Goal: Task Accomplishment & Management: Manage account settings

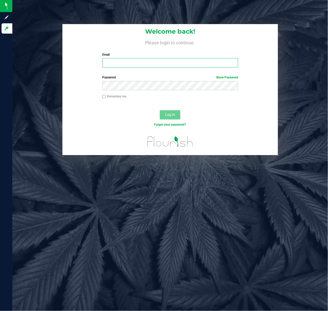
click at [144, 63] on input "Email" at bounding box center [170, 62] width 136 height 9
type input "[EMAIL_ADDRESS][DOMAIN_NAME]"
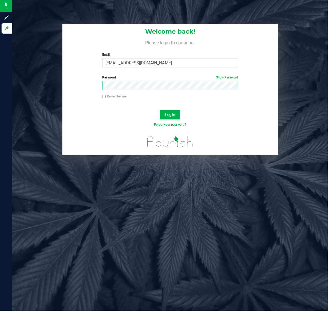
click at [160, 110] on button "Log In" at bounding box center [170, 114] width 21 height 9
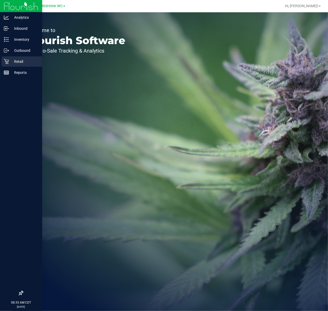
click at [12, 63] on p "Retail" at bounding box center [24, 62] width 31 height 6
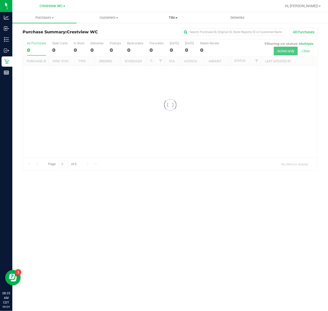
click at [178, 17] on span "Tills" at bounding box center [173, 17] width 64 height 5
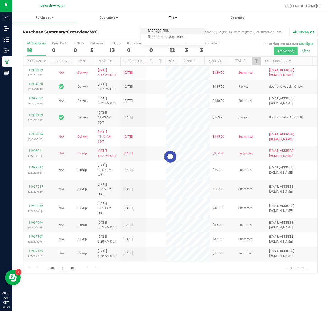
click at [163, 30] on span "Manage tills" at bounding box center [158, 31] width 35 height 4
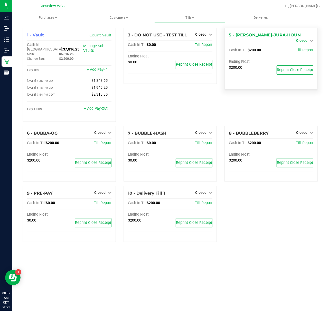
click at [305, 38] on span "Closed" at bounding box center [301, 40] width 11 height 4
click at [300, 47] on link "Open Till" at bounding box center [302, 45] width 14 height 4
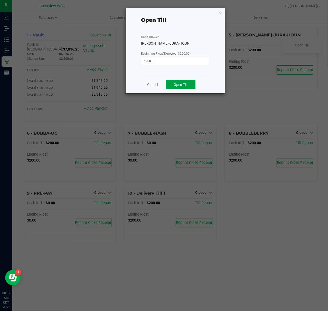
click at [186, 85] on span "Open Till" at bounding box center [181, 85] width 14 height 4
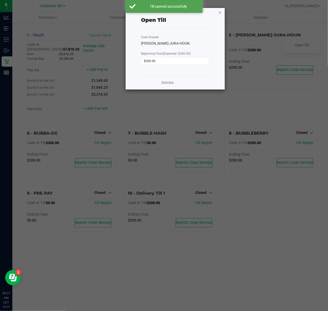
click at [220, 13] on icon "button" at bounding box center [220, 12] width 4 height 6
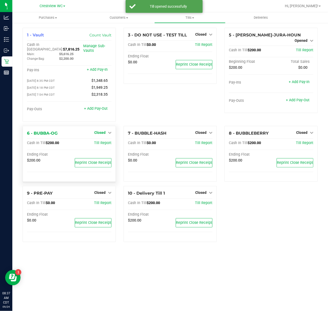
click at [105, 131] on span "Closed" at bounding box center [99, 133] width 11 height 4
click at [104, 140] on div "Open Till" at bounding box center [100, 143] width 38 height 6
click at [105, 142] on div "Open Till" at bounding box center [100, 143] width 38 height 6
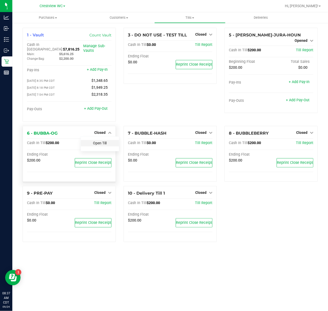
click at [105, 142] on link "Open Till" at bounding box center [100, 143] width 14 height 4
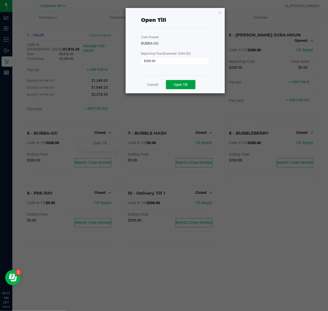
click at [182, 83] on span "Open Till" at bounding box center [181, 85] width 14 height 4
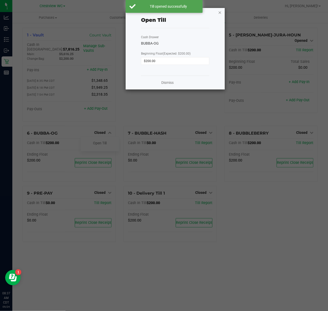
click at [220, 12] on icon "button" at bounding box center [220, 12] width 4 height 6
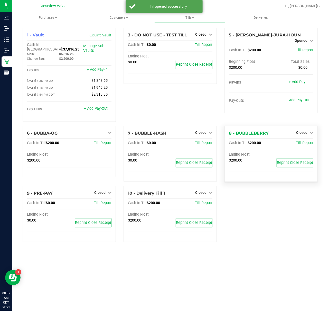
click at [312, 130] on div "Closed" at bounding box center [304, 133] width 17 height 6
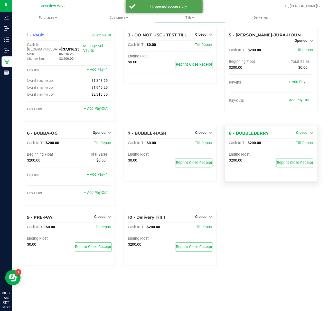
click at [306, 131] on span "Closed" at bounding box center [301, 133] width 11 height 4
click at [302, 141] on link "Open Till" at bounding box center [302, 143] width 14 height 4
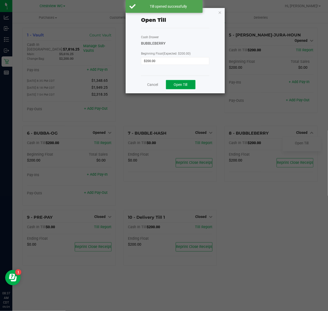
click at [176, 83] on span "Open Till" at bounding box center [181, 85] width 14 height 4
click at [220, 12] on icon "button" at bounding box center [220, 12] width 4 height 6
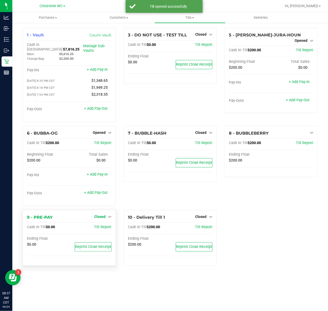
click at [104, 215] on span "Closed" at bounding box center [99, 217] width 11 height 4
click at [105, 226] on link "Open Till" at bounding box center [100, 227] width 14 height 4
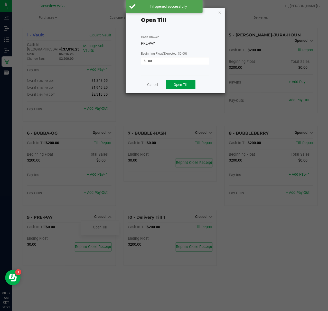
click at [184, 83] on span "Open Till" at bounding box center [181, 85] width 14 height 4
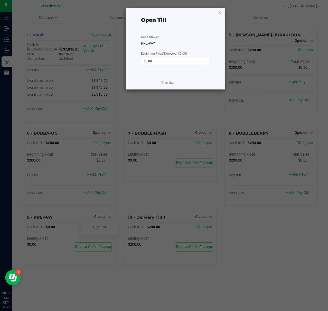
click at [219, 12] on icon "button" at bounding box center [220, 12] width 4 height 6
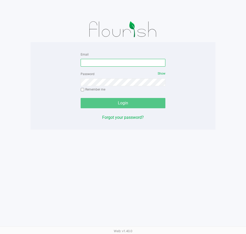
click at [101, 63] on input "Email" at bounding box center [123, 63] width 85 height 8
type input "Brollins@liveparallel.com"
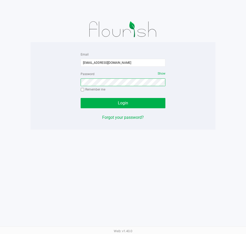
click at [81, 98] on button "Login" at bounding box center [123, 103] width 85 height 10
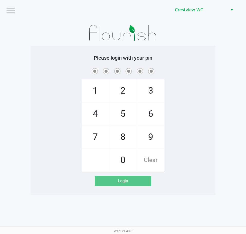
click at [155, 135] on span "9" at bounding box center [150, 136] width 27 height 23
checkbox input "true"
click at [125, 89] on span "2" at bounding box center [122, 90] width 27 height 23
checkbox input "true"
click at [121, 86] on span "2" at bounding box center [122, 90] width 27 height 23
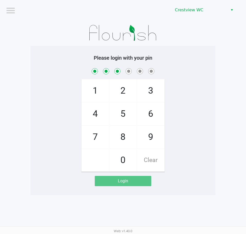
checkbox input "true"
click at [122, 138] on span "8" at bounding box center [122, 136] width 27 height 23
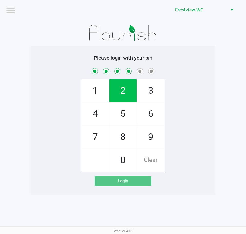
checkbox input "true"
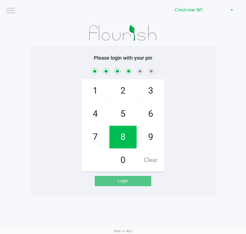
click at [113, 92] on span "2" at bounding box center [122, 90] width 27 height 23
checkbox input "true"
click at [92, 90] on span "1" at bounding box center [95, 90] width 27 height 23
checkbox input "true"
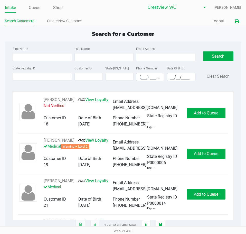
click at [237, 21] on icon at bounding box center [237, 22] width 4 height 4
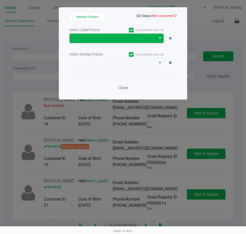
click at [129, 41] on span at bounding box center [113, 38] width 80 height 6
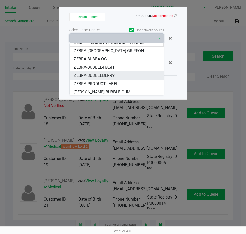
scroll to position [6, 0]
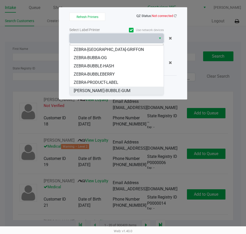
click at [110, 90] on span "ZERBA-BUBBLE-GUM" at bounding box center [102, 91] width 57 height 6
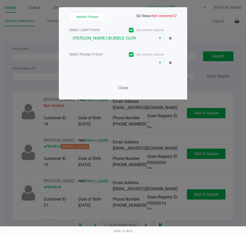
click at [112, 69] on div "Select Label Printer Use network devices ZERBA-BUBBLE-GUM Select Receipt Printe…" at bounding box center [122, 59] width 107 height 67
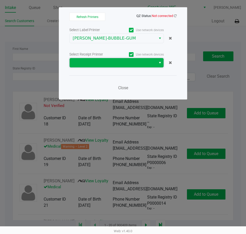
click at [114, 58] on span at bounding box center [113, 62] width 86 height 9
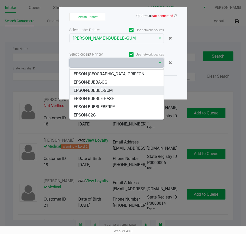
click at [115, 91] on li "EPSON-BUBBLE-GUM" at bounding box center [117, 90] width 94 height 8
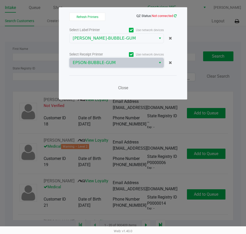
click at [176, 17] on icon at bounding box center [175, 15] width 3 height 3
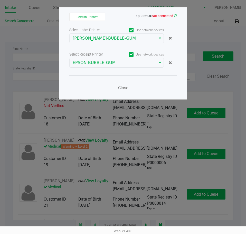
click at [175, 16] on icon at bounding box center [175, 15] width 3 height 3
click at [174, 15] on icon at bounding box center [175, 15] width 3 height 3
click at [126, 88] on span "Close" at bounding box center [123, 87] width 10 height 5
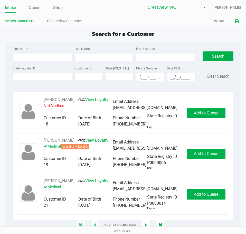
click at [238, 22] on icon at bounding box center [237, 22] width 4 height 4
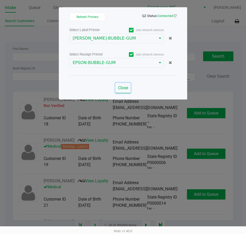
click at [124, 89] on span "Close" at bounding box center [123, 87] width 10 height 5
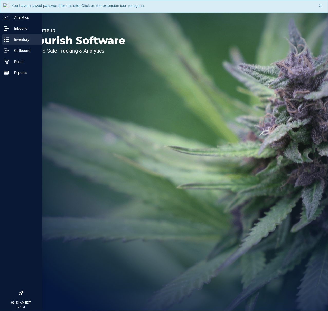
click at [24, 39] on p "Inventory" at bounding box center [24, 39] width 31 height 6
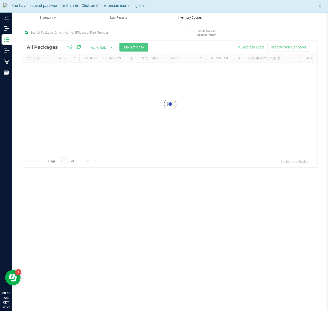
click at [200, 16] on span "Inventory Counts" at bounding box center [190, 17] width 38 height 5
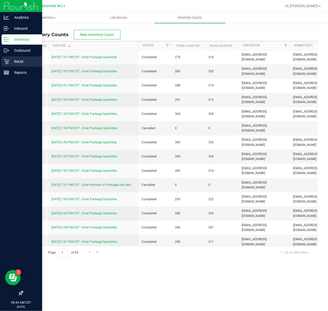
click at [26, 61] on p "Retail" at bounding box center [24, 62] width 31 height 6
